Goal: Complete application form

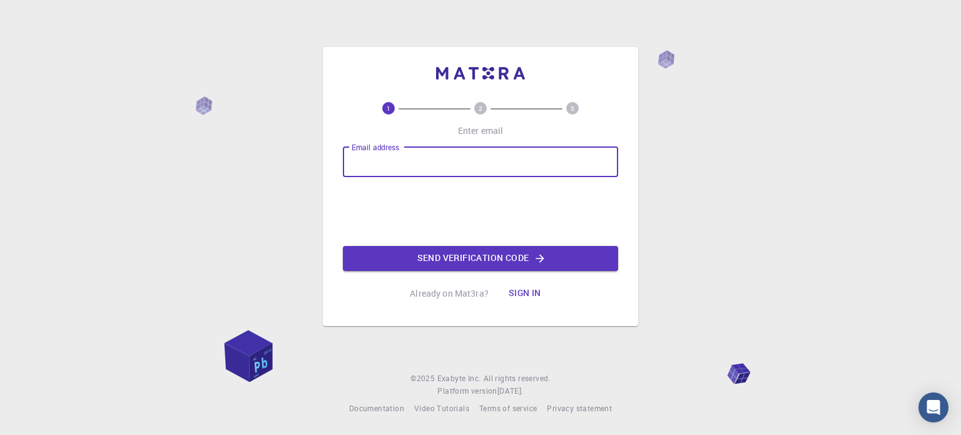
click at [440, 150] on input "Email address" at bounding box center [480, 162] width 275 height 30
click at [454, 160] on input "Email address" at bounding box center [480, 162] width 275 height 30
type input "mmokdad630@gmail.com"
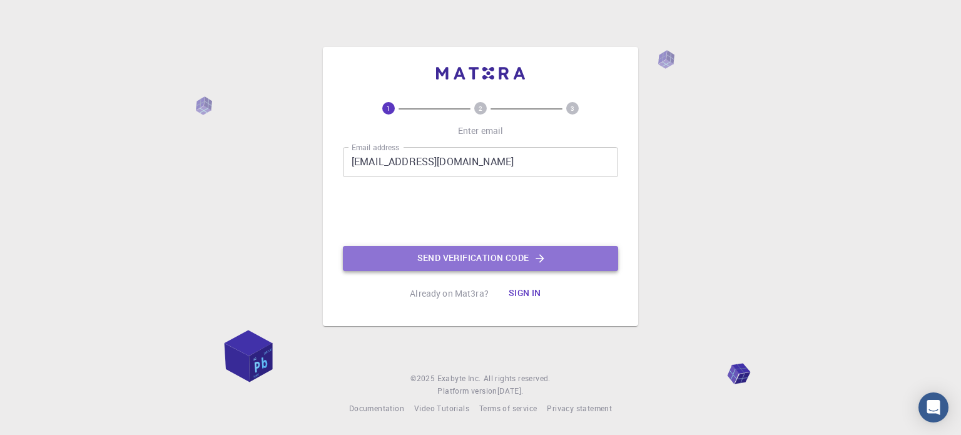
click at [490, 255] on button "Send verification code" at bounding box center [480, 258] width 275 height 25
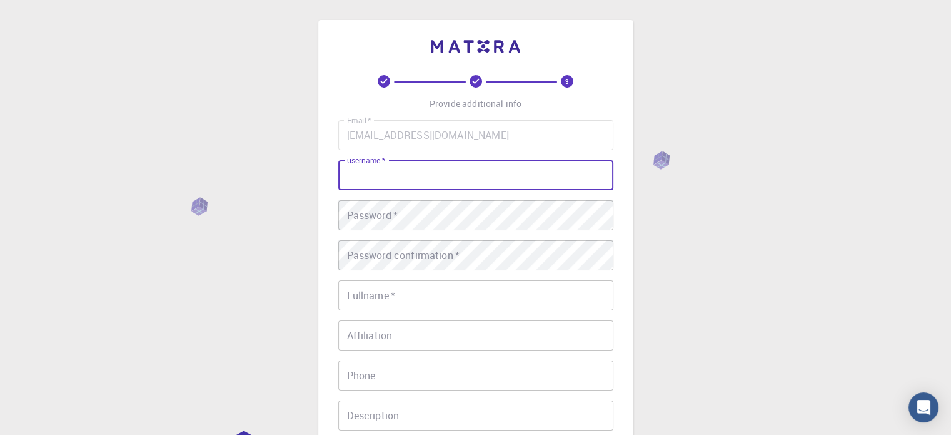
click at [470, 181] on input "username   *" at bounding box center [475, 175] width 275 height 30
type input "abu"
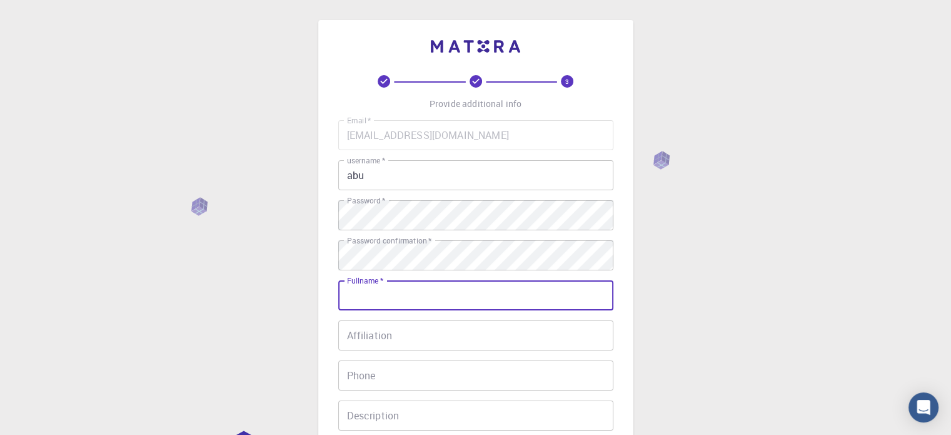
click at [435, 294] on input "Fullname   *" at bounding box center [475, 295] width 275 height 30
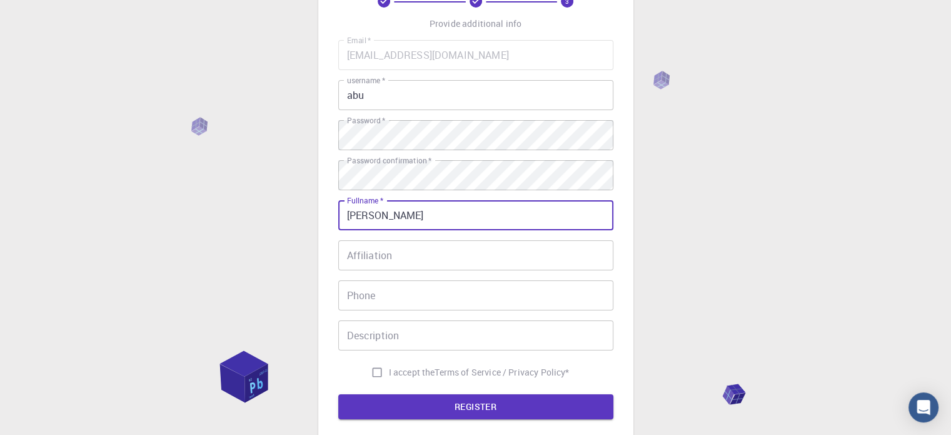
scroll to position [103, 0]
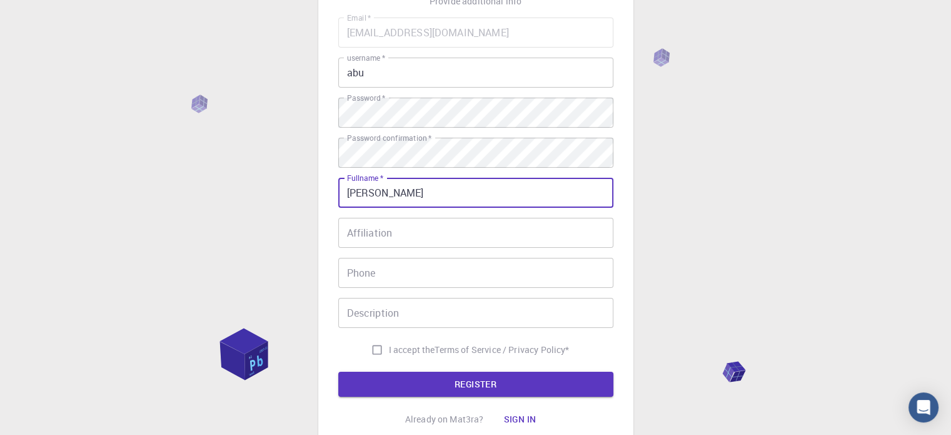
type input "Abu-ossama"
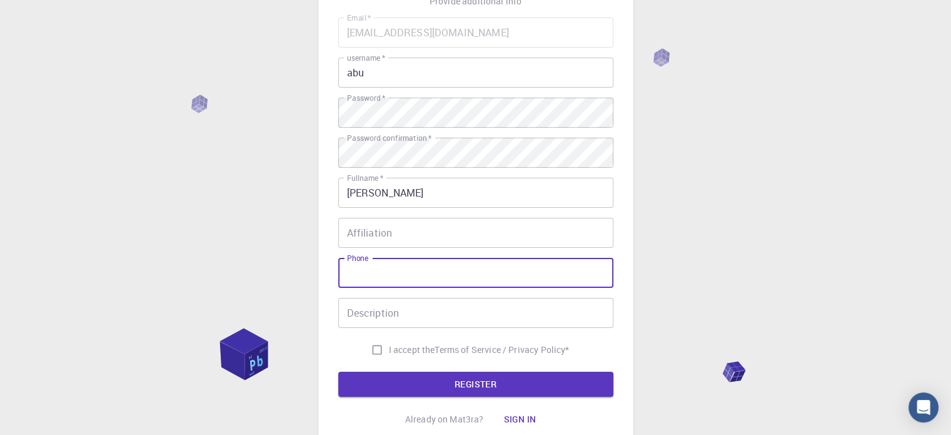
click at [420, 270] on input "Phone" at bounding box center [475, 273] width 275 height 30
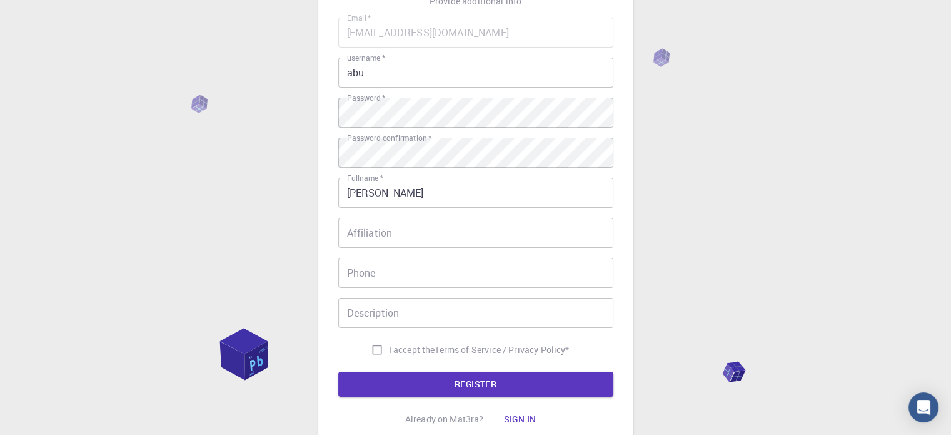
click at [402, 353] on span "I accept the" at bounding box center [412, 349] width 46 height 13
click at [389, 353] on input "I accept the Terms of Service / Privacy Policy *" at bounding box center [377, 350] width 24 height 24
checkbox input "true"
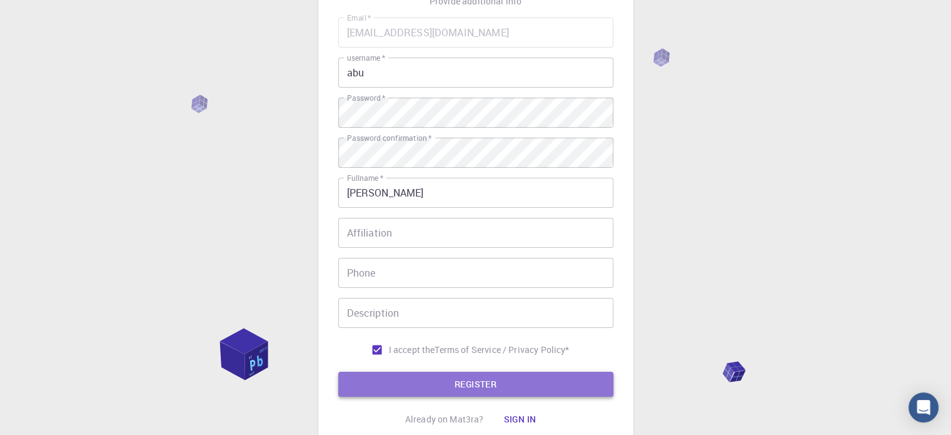
click at [455, 380] on button "REGISTER" at bounding box center [475, 384] width 275 height 25
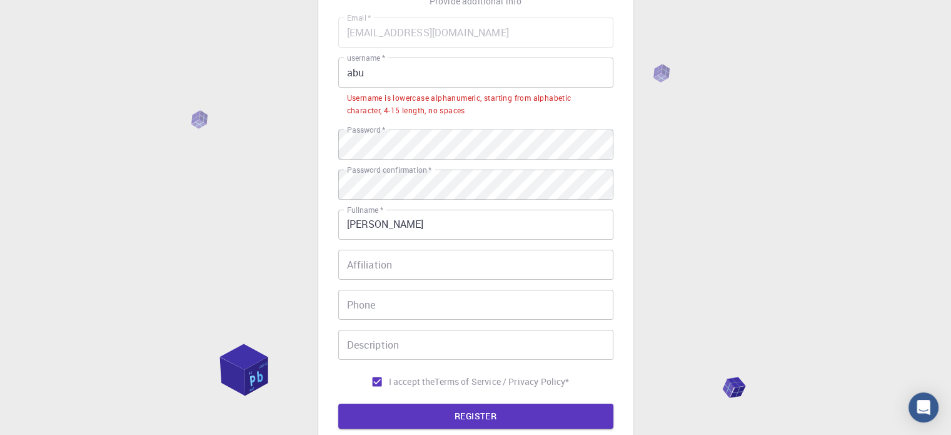
scroll to position [60, 0]
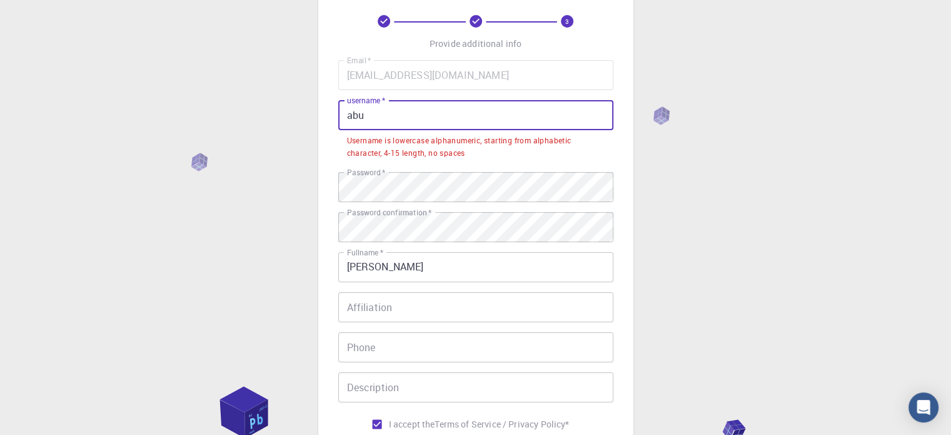
click at [400, 113] on input "abu" at bounding box center [475, 115] width 275 height 30
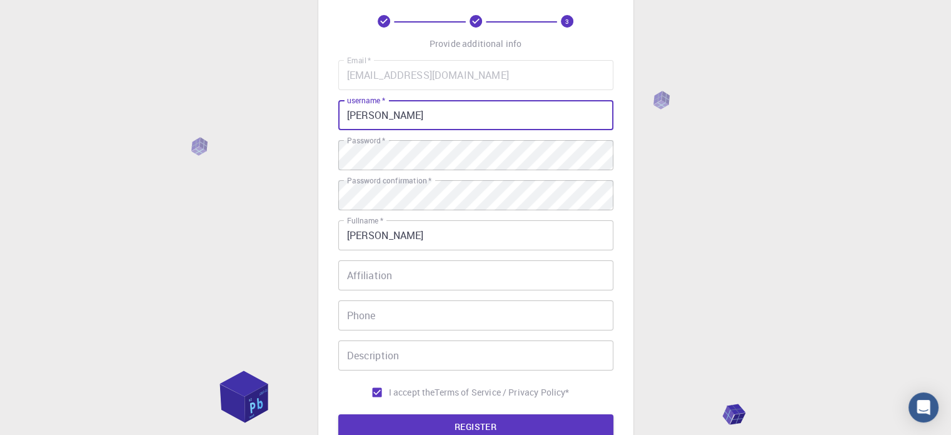
scroll to position [211, 0]
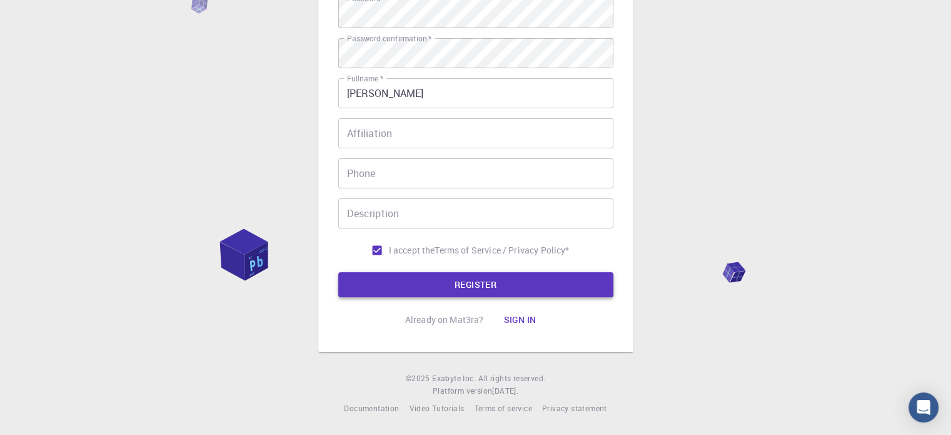
type input "abu-ossama"
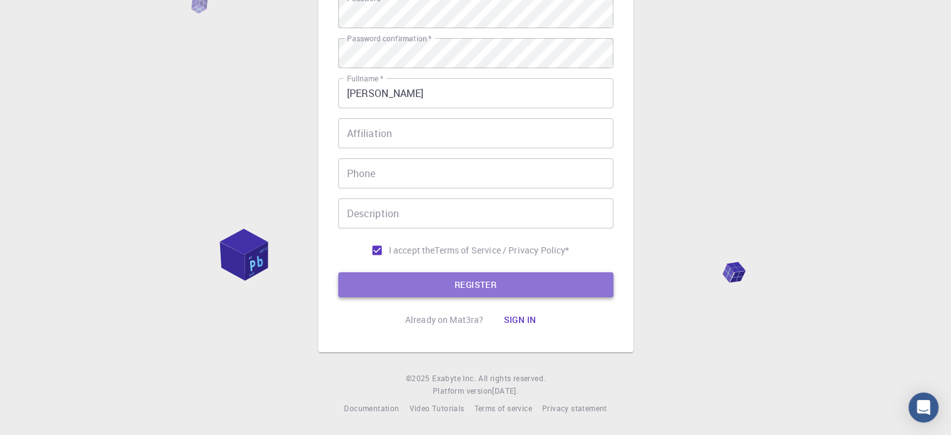
click at [457, 276] on button "REGISTER" at bounding box center [475, 284] width 275 height 25
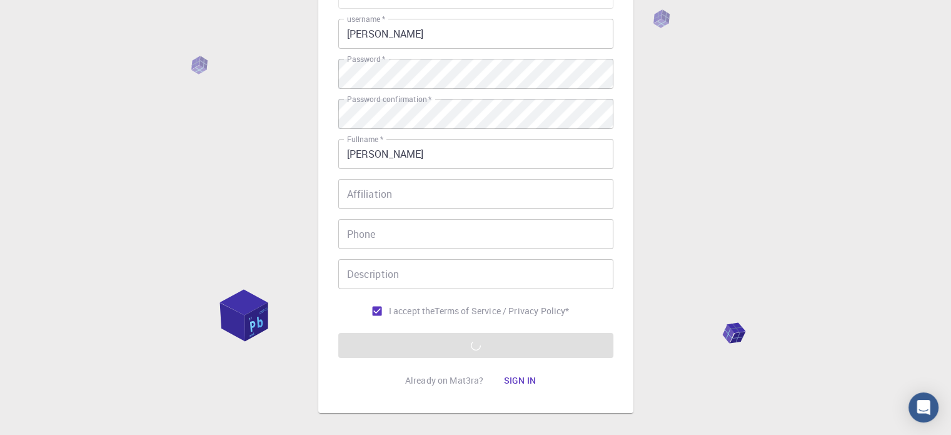
scroll to position [138, 0]
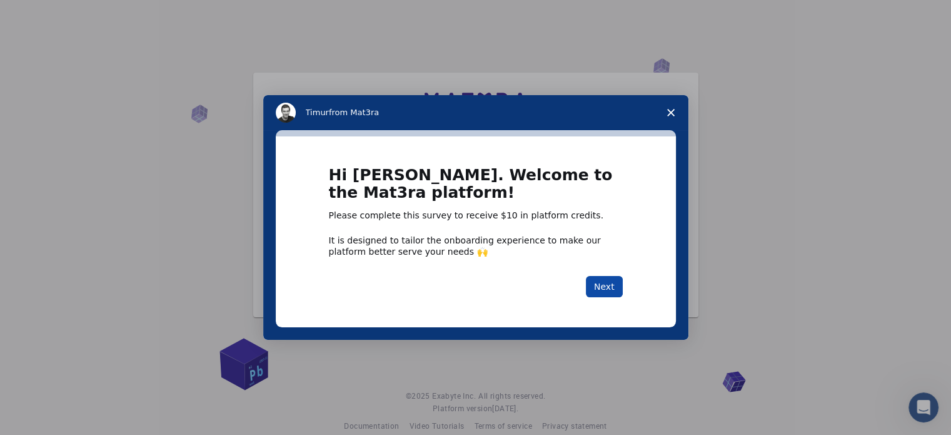
click at [606, 297] on button "Next" at bounding box center [604, 286] width 37 height 21
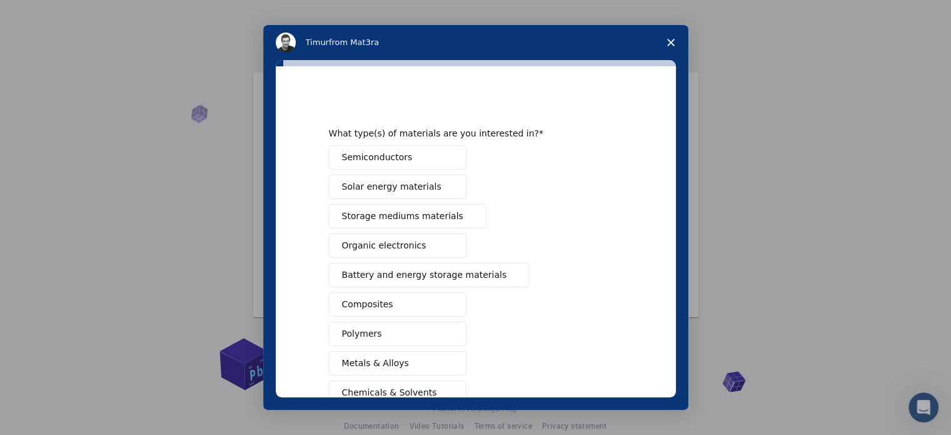
click at [405, 193] on button "Solar energy materials" at bounding box center [398, 187] width 138 height 24
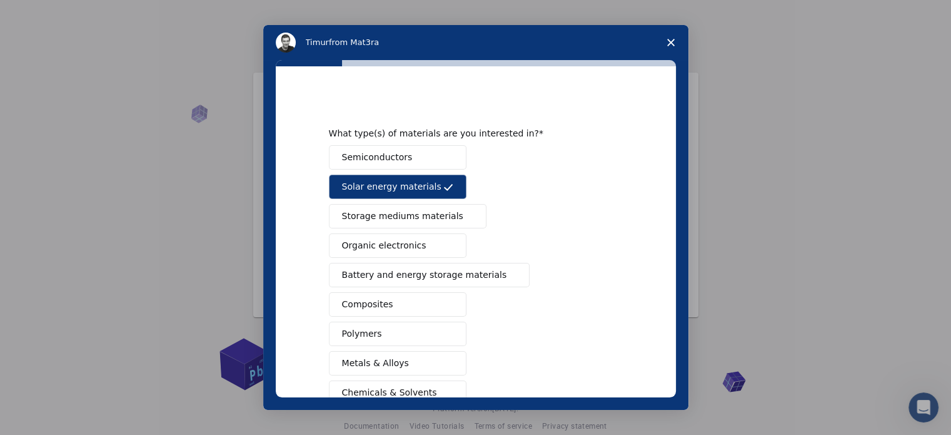
scroll to position [140, 0]
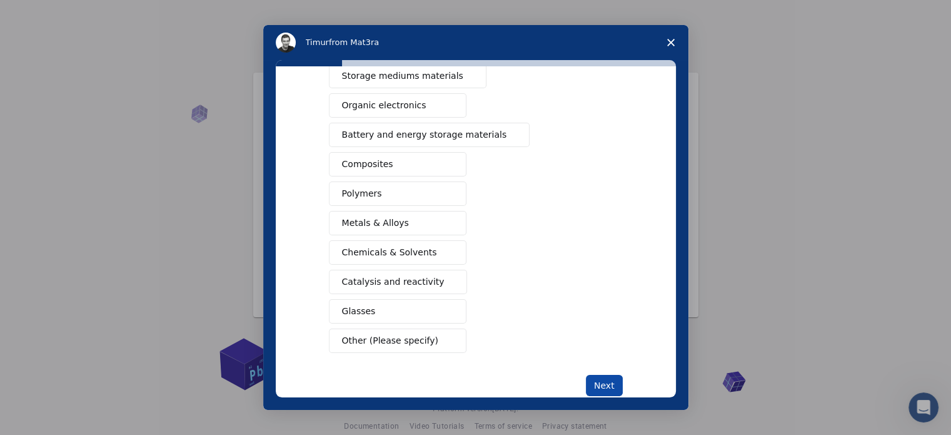
click at [606, 389] on button "Next" at bounding box center [604, 385] width 37 height 21
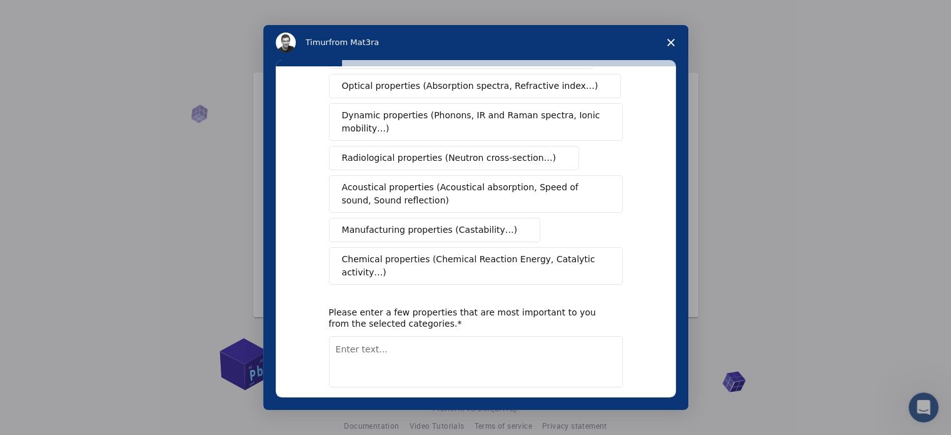
click at [602, 409] on button "Next" at bounding box center [604, 419] width 37 height 21
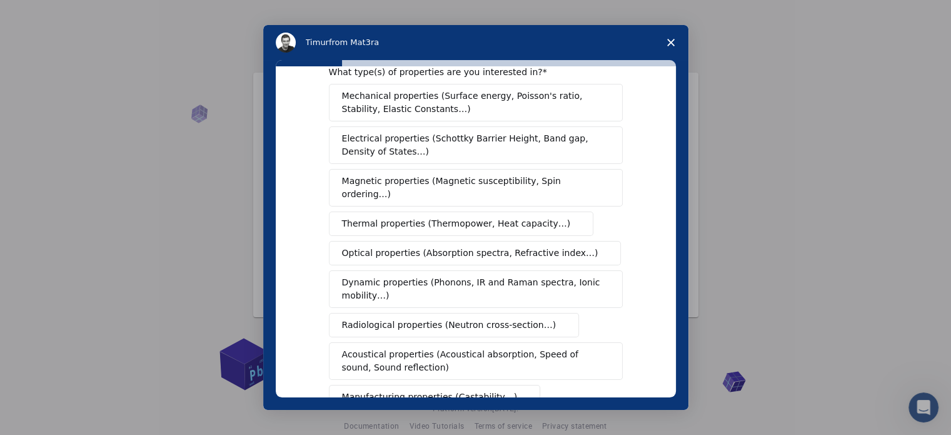
click at [389, 138] on span "Electrical properties (Schottky Barrier Height, Band gap, Density of States…)" at bounding box center [472, 145] width 260 height 26
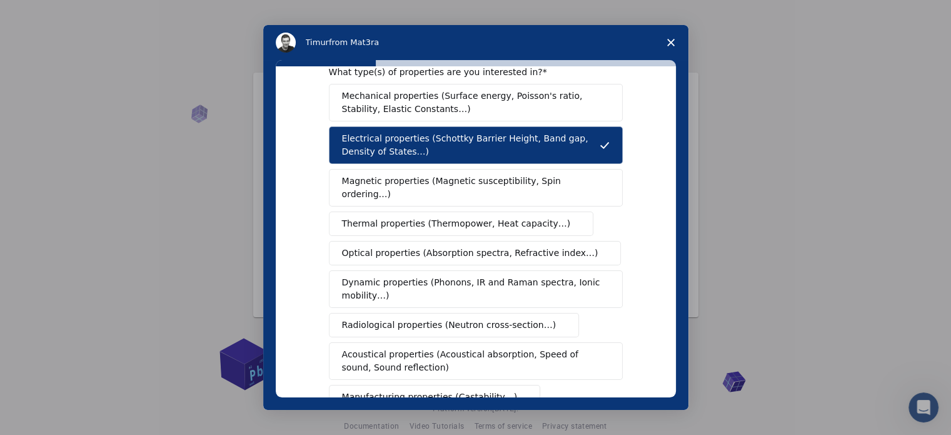
scroll to position [220, 0]
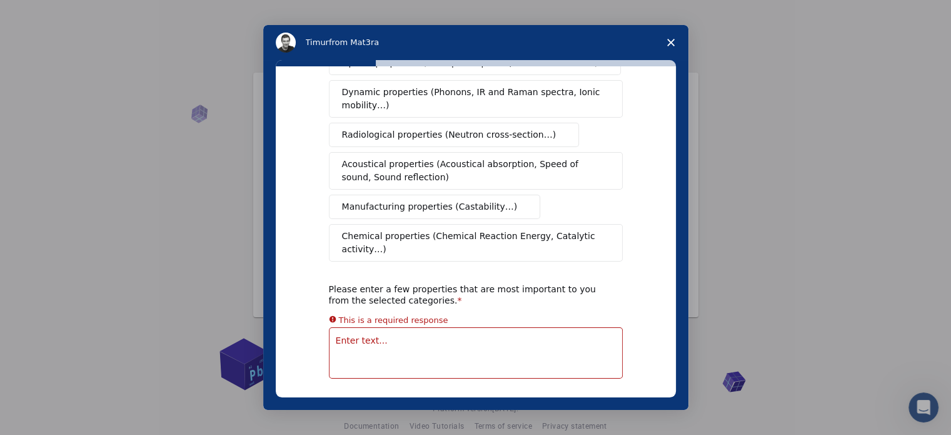
click at [599, 400] on button "Next" at bounding box center [604, 410] width 37 height 21
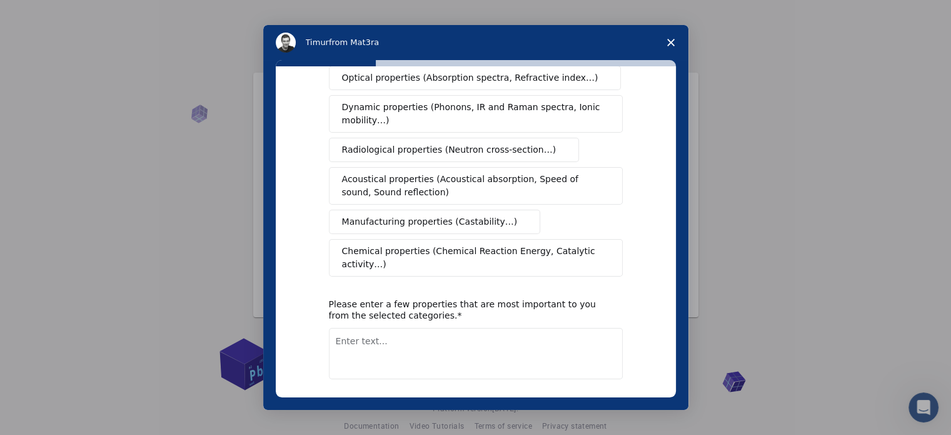
click at [446, 328] on textarea "Enter text..." at bounding box center [476, 353] width 294 height 51
type textarea "i need to test a solar panel with ohm , A , V to find a maximum power"
click at [615, 401] on button "Next" at bounding box center [604, 411] width 37 height 21
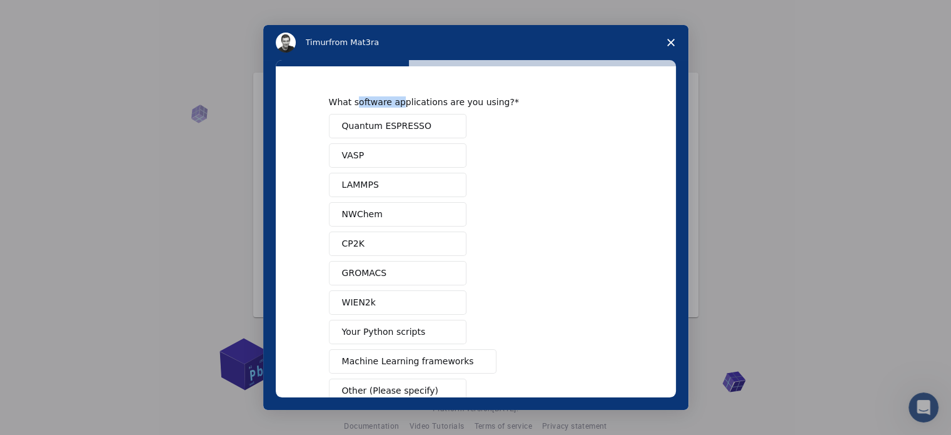
drag, startPoint x: 354, startPoint y: 100, endPoint x: 396, endPoint y: 103, distance: 42.0
click at [396, 103] on div "What software applications are you using?" at bounding box center [466, 101] width 275 height 11
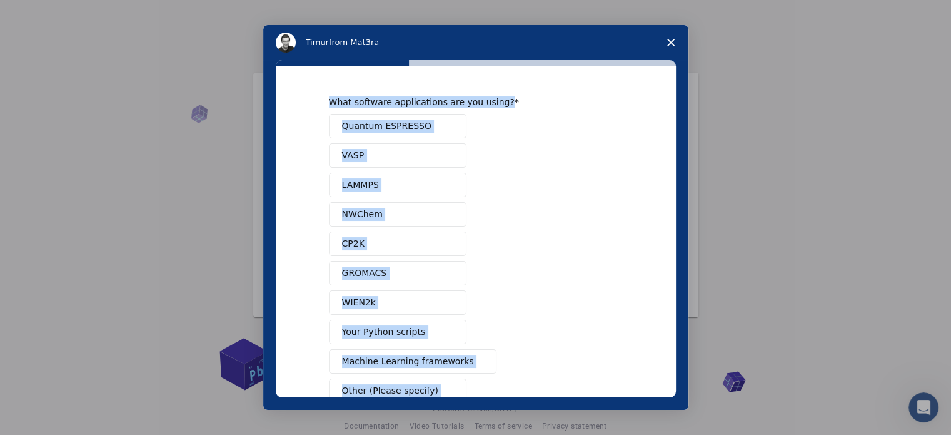
drag, startPoint x: 497, startPoint y: 371, endPoint x: 305, endPoint y: 89, distance: 341.3
click at [305, 89] on div "What software applications are you using? Quantum ESPRESSO VASP LAMMPS NWChem C…" at bounding box center [476, 231] width 400 height 331
copy div "What software applications are you using? Quantum ESPRESSO VASP LAMMPS NWChem C…"
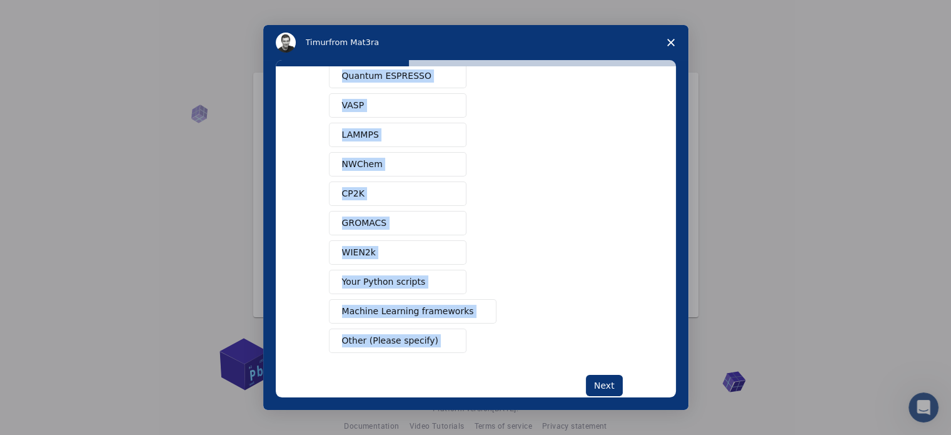
scroll to position [51, 0]
click at [416, 337] on span "Other (Please specify)" at bounding box center [390, 339] width 96 height 13
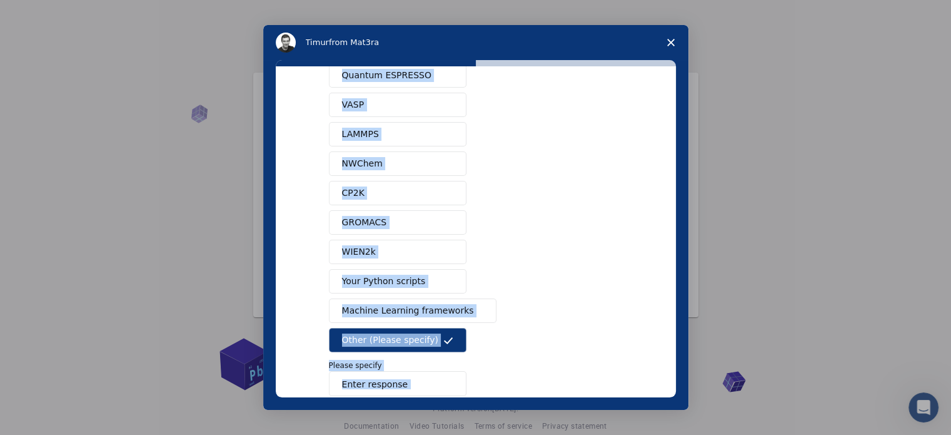
click at [546, 258] on div "Quantum ESPRESSO VASP LAMMPS NWChem CP2K GROMACS WIEN2k Your Python scripts Mac…" at bounding box center [476, 229] width 294 height 333
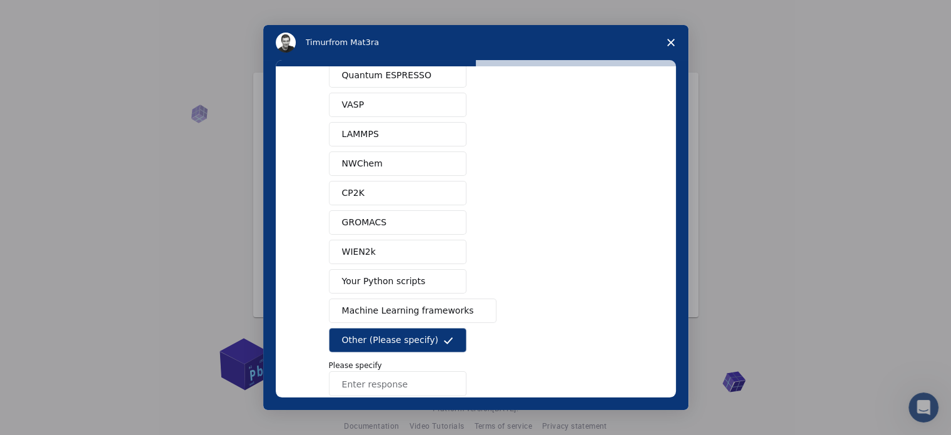
click at [395, 375] on input "Enter response" at bounding box center [398, 383] width 138 height 25
paste input "PV Education"
click at [397, 372] on input "PV Education" at bounding box center [398, 383] width 138 height 25
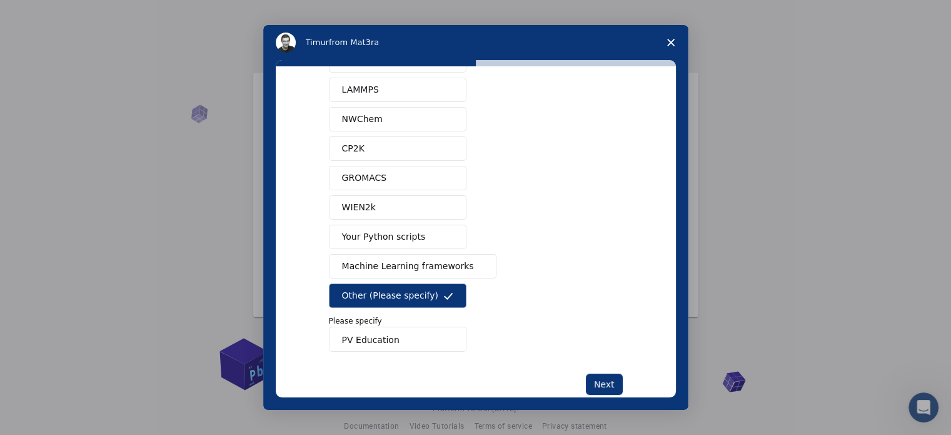
type input "PV Education"
click at [623, 386] on div "What software applications are you using? Quantum ESPRESSO VASP LAMMPS NWChem C…" at bounding box center [476, 231] width 400 height 331
drag, startPoint x: 623, startPoint y: 386, endPoint x: 613, endPoint y: 382, distance: 10.7
click at [613, 382] on div "What software applications are you using? Quantum ESPRESSO VASP LAMMPS NWChem C…" at bounding box center [476, 231] width 400 height 331
click at [613, 382] on button "Next" at bounding box center [604, 383] width 37 height 21
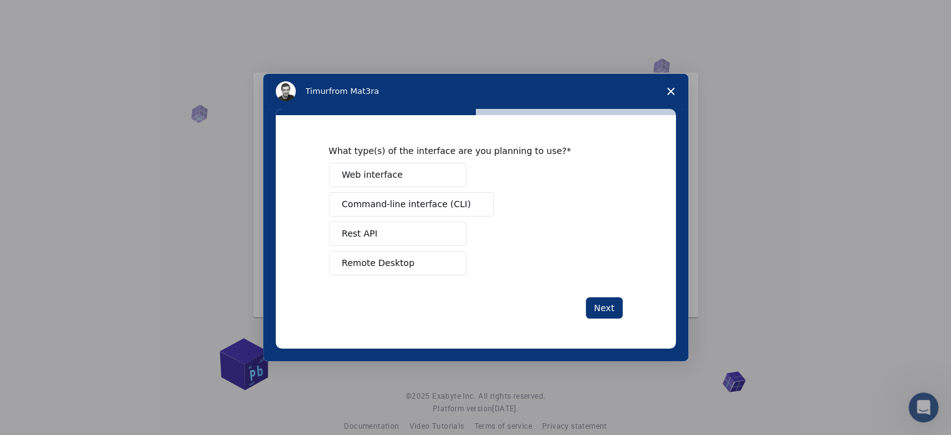
scroll to position [0, 0]
click at [370, 155] on div "What type(s) of the interface are you planning to use? Web interface Command-li…" at bounding box center [476, 231] width 400 height 233
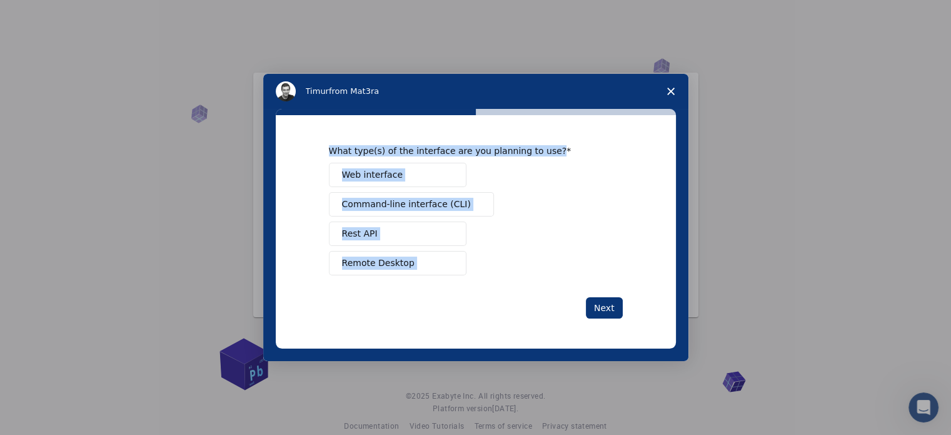
drag, startPoint x: 370, startPoint y: 155, endPoint x: 452, endPoint y: 282, distance: 151.3
click at [452, 282] on div "What type(s) of the interface are you planning to use? Web interface Command-li…" at bounding box center [476, 231] width 400 height 233
copy div "What type(s) of the interface are you planning to use? Web interface Command-li…"
click at [386, 181] on span "Web interface" at bounding box center [372, 174] width 61 height 13
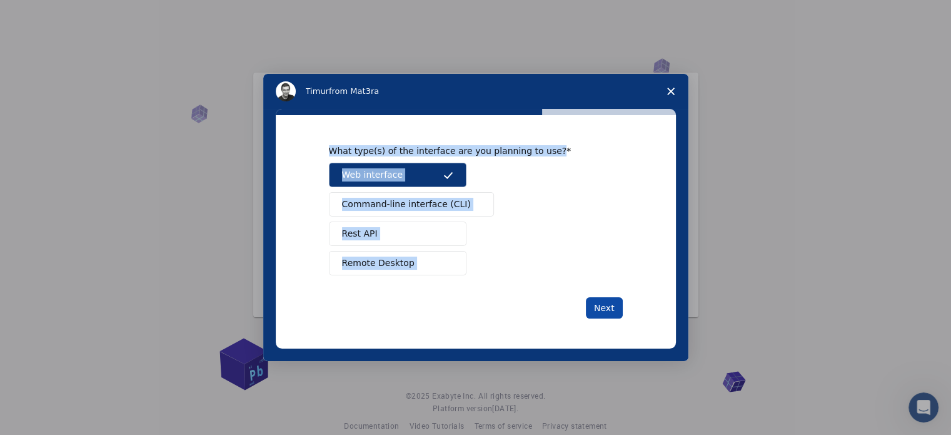
click at [606, 318] on button "Next" at bounding box center [604, 307] width 37 height 21
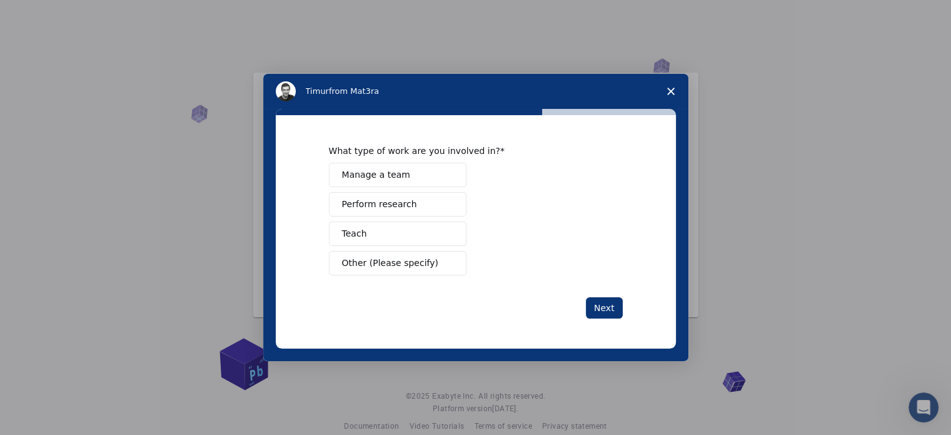
click at [626, 216] on div "What type of work are you involved in? Manage a team Perform research Teach Oth…" at bounding box center [476, 231] width 400 height 233
drag, startPoint x: 360, startPoint y: 144, endPoint x: 364, endPoint y: 155, distance: 11.5
click at [364, 155] on div "What type of work are you involved in? Manage a team Perform research Teach Oth…" at bounding box center [476, 231] width 400 height 233
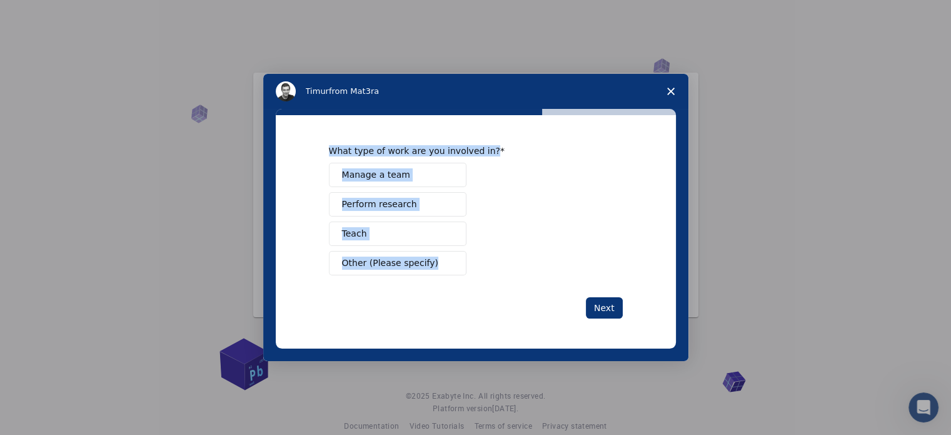
drag, startPoint x: 364, startPoint y: 155, endPoint x: 418, endPoint y: 277, distance: 133.6
click at [418, 277] on div "What type of work are you involved in? Manage a team Perform research Teach Oth…" at bounding box center [476, 231] width 400 height 233
click at [409, 216] on button "Perform research" at bounding box center [398, 204] width 138 height 24
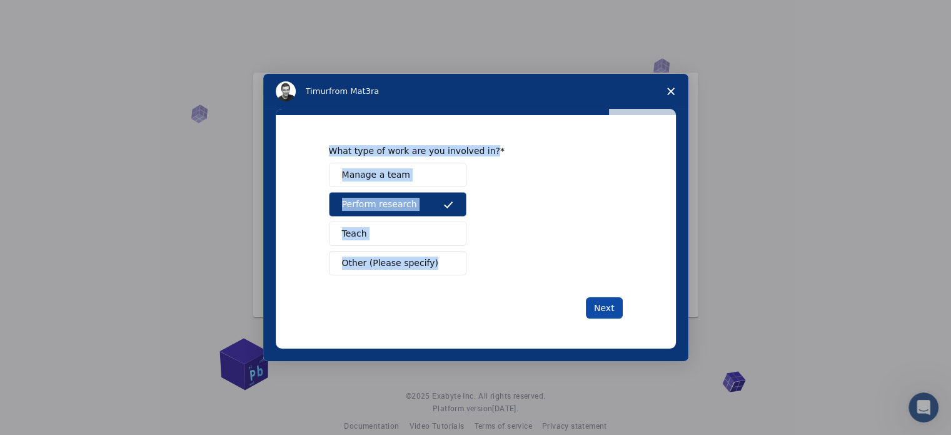
click at [609, 318] on button "Next" at bounding box center [604, 307] width 37 height 21
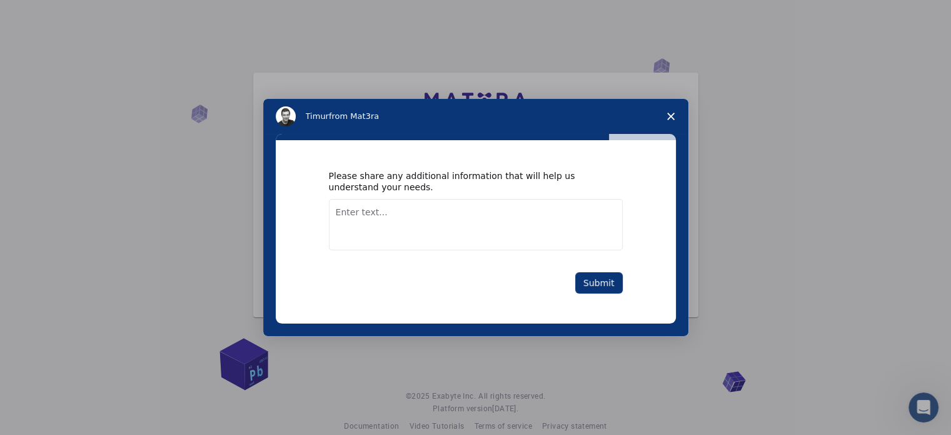
click at [360, 185] on div "Please share any additional information that will help us understand your needs." at bounding box center [466, 181] width 275 height 23
click at [451, 222] on textarea "Enter text..." at bounding box center [476, 224] width 294 height 51
type textarea "ه"
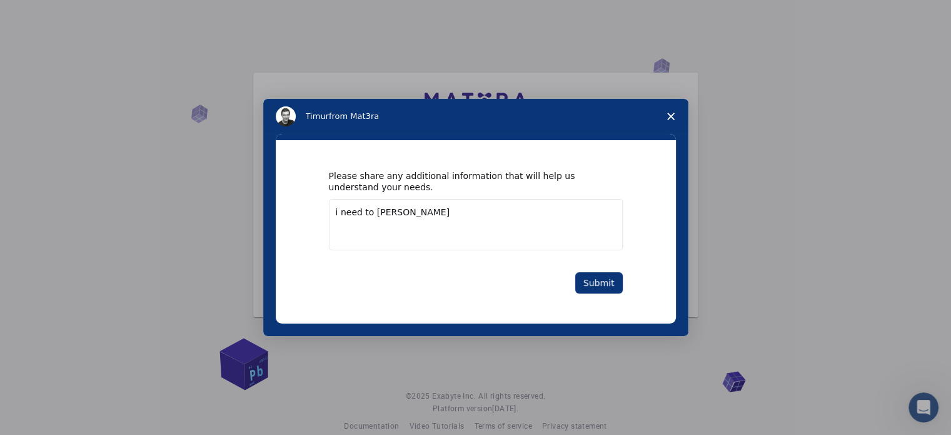
drag, startPoint x: 380, startPoint y: 226, endPoint x: 565, endPoint y: 200, distance: 186.5
click at [565, 193] on div "Please share any additional information that will help us understand your needs." at bounding box center [466, 181] width 275 height 23
click at [398, 227] on textarea "i need to meuser" at bounding box center [476, 224] width 294 height 51
type textarea "i need to measure the max power of AOLAR PANEL"
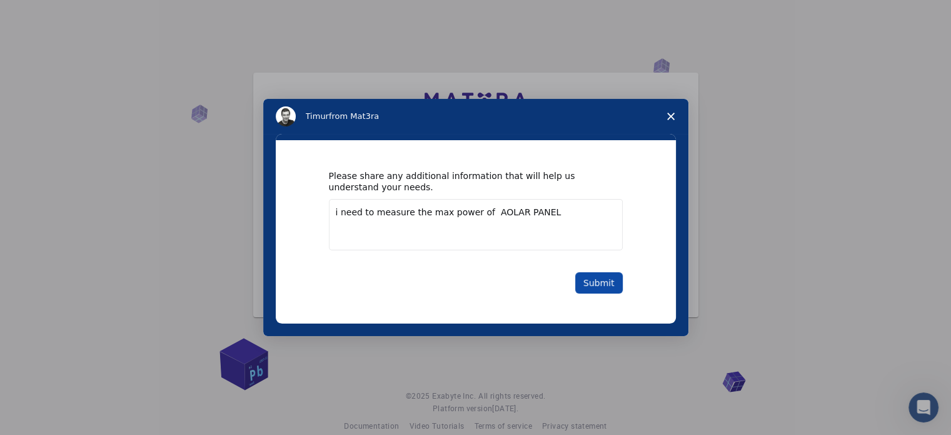
drag, startPoint x: 605, startPoint y: 308, endPoint x: 605, endPoint y: 300, distance: 8.1
click at [605, 300] on div "Please share any additional information that will help us understand your needs…" at bounding box center [476, 231] width 400 height 183
click at [605, 293] on button "Submit" at bounding box center [599, 282] width 48 height 21
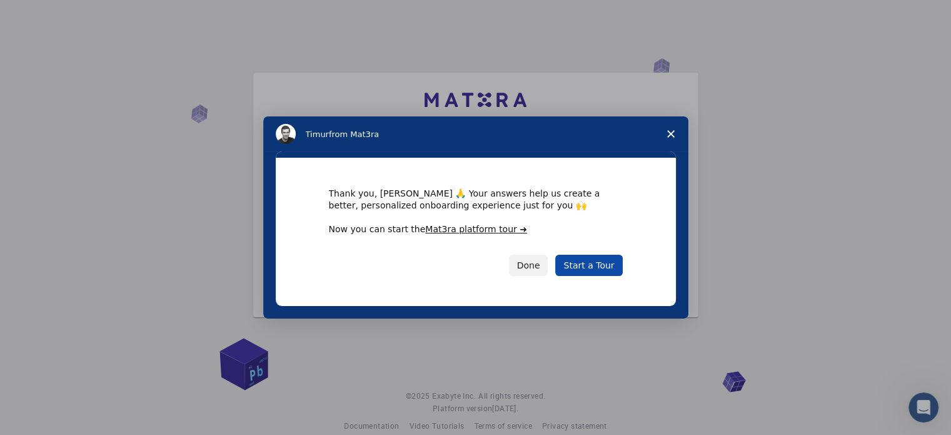
click at [591, 276] on link "Start a Tour" at bounding box center [588, 265] width 67 height 21
click at [532, 276] on button "Done" at bounding box center [528, 265] width 39 height 21
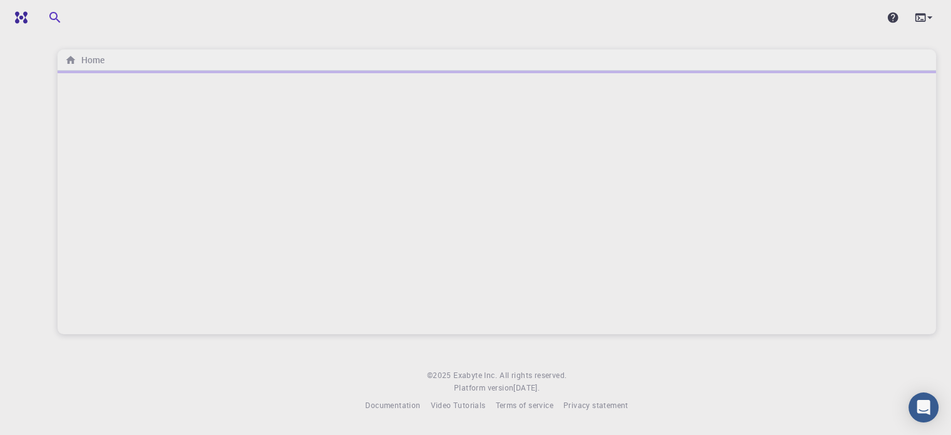
scroll to position [4, 0]
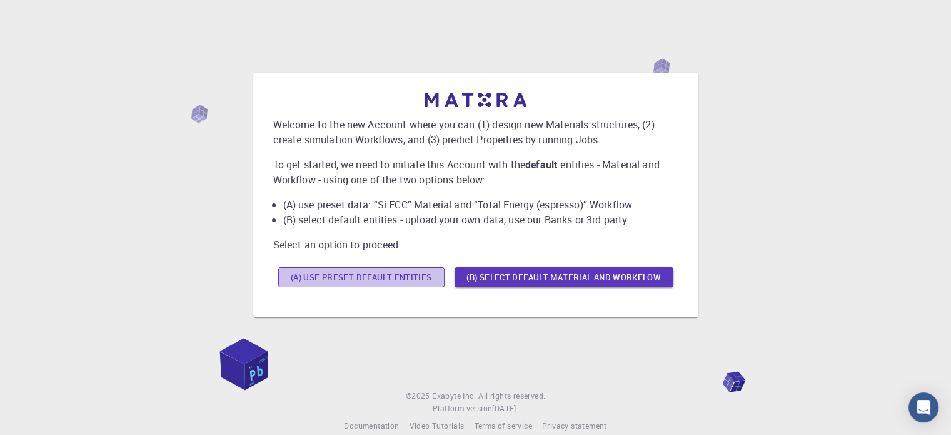
click at [395, 268] on button "(A) Use preset default entities" at bounding box center [361, 277] width 166 height 20
